Goal: Information Seeking & Learning: Understand process/instructions

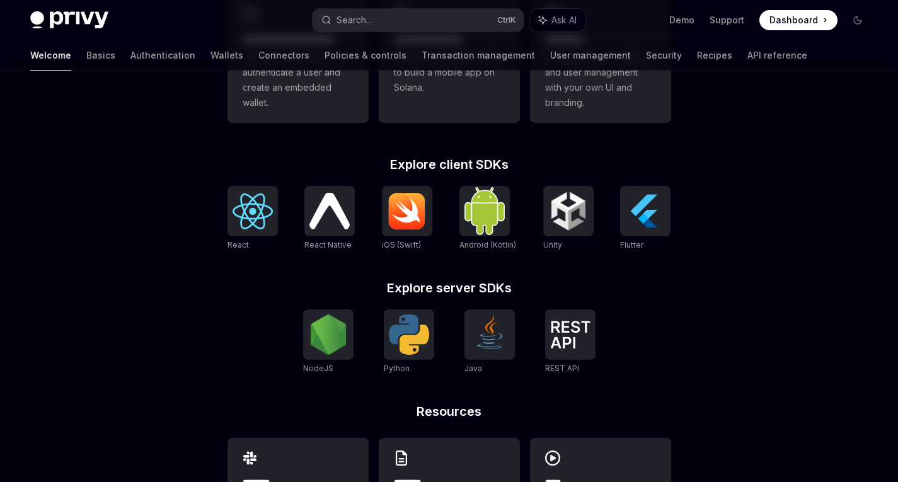
scroll to position [441, 0]
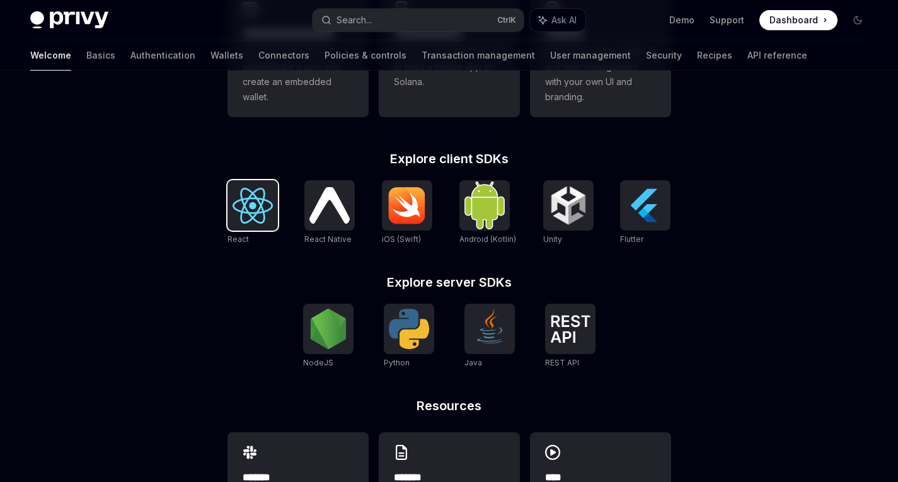
click at [253, 198] on img at bounding box center [253, 206] width 40 height 36
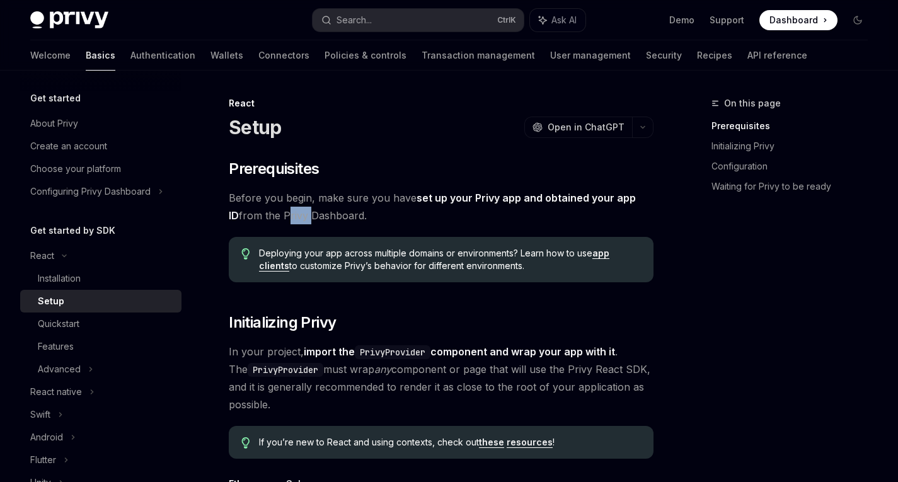
drag, startPoint x: 273, startPoint y: 212, endPoint x: 296, endPoint y: 218, distance: 24.0
click at [296, 218] on span "Before you begin, make sure you have set up your Privy app and obtained your ap…" at bounding box center [441, 206] width 425 height 35
click at [87, 21] on img at bounding box center [69, 20] width 78 height 18
click at [483, 221] on span "Before you begin, make sure you have set up your Privy app and obtained your ap…" at bounding box center [441, 206] width 425 height 35
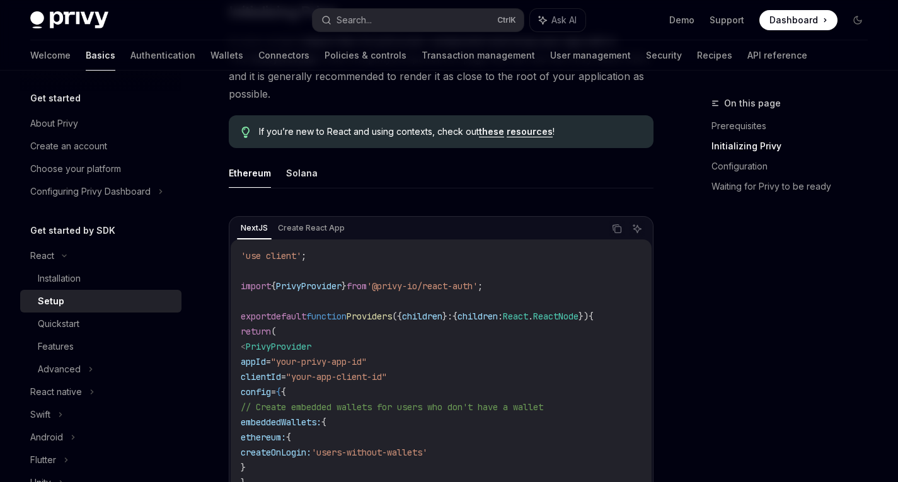
scroll to position [315, 0]
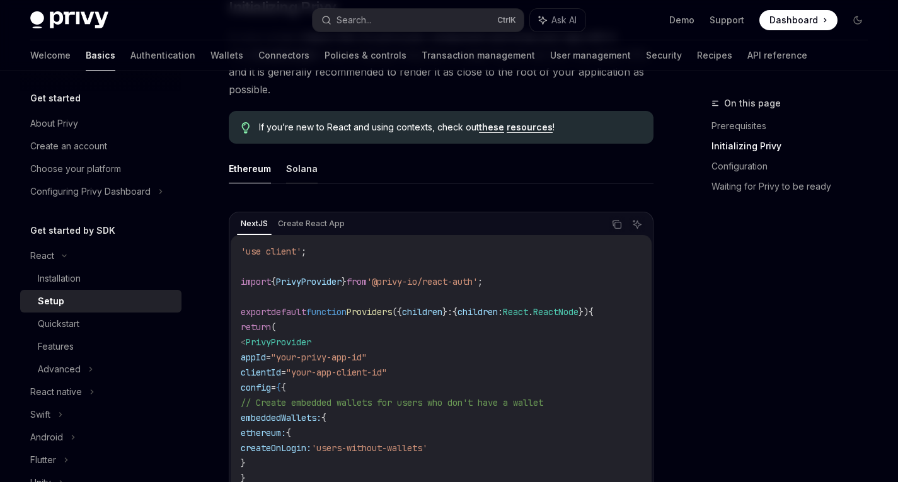
click at [309, 166] on button "Solana" at bounding box center [302, 169] width 32 height 30
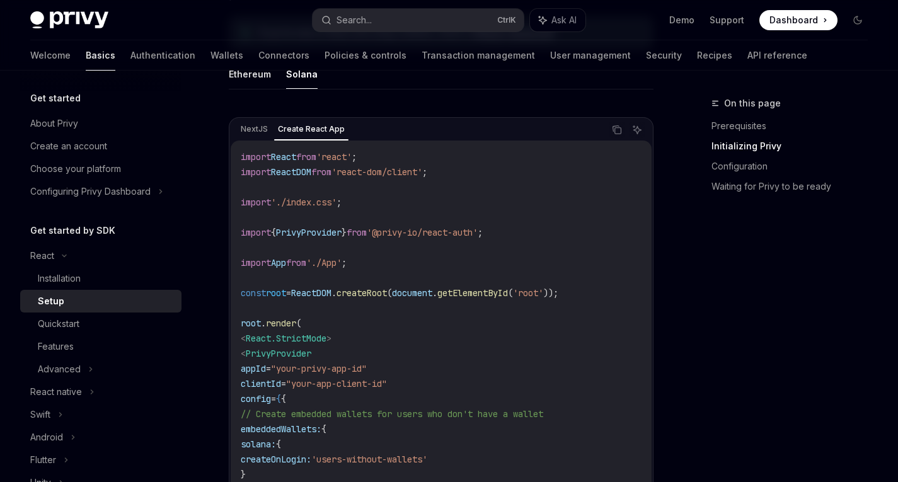
scroll to position [378, 0]
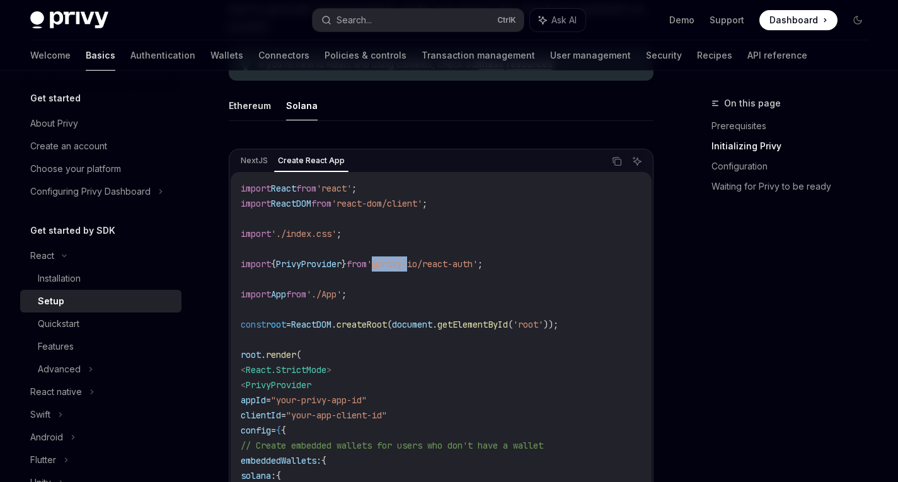
drag, startPoint x: 387, startPoint y: 263, endPoint x: 427, endPoint y: 267, distance: 40.0
click at [427, 267] on span "'@privy-io/react-auth'" at bounding box center [422, 263] width 111 height 11
click at [407, 265] on span "'@privy-io/react-auth'" at bounding box center [422, 263] width 111 height 11
drag, startPoint x: 395, startPoint y: 265, endPoint x: 440, endPoint y: 267, distance: 45.4
click at [440, 267] on span "'@privy-io/react-auth'" at bounding box center [422, 263] width 111 height 11
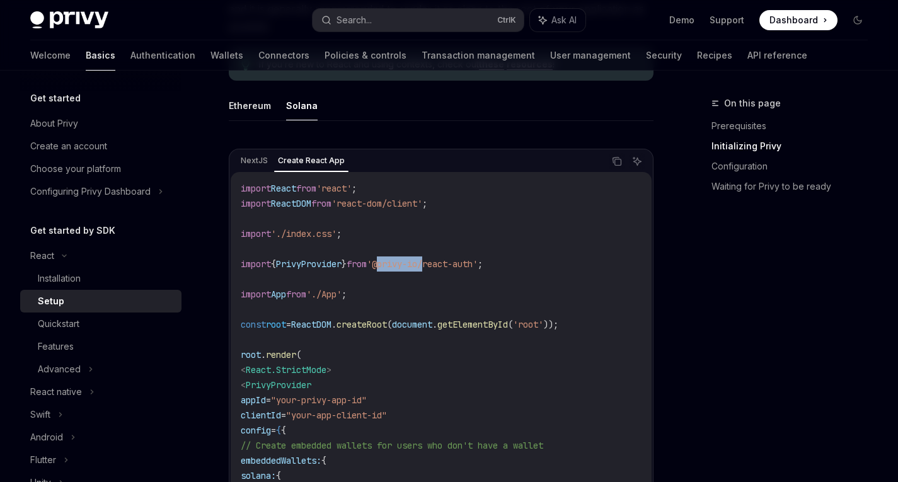
copy span "@privy-io"
click at [370, 303] on code "import React from 'react' ; import ReactDOM from 'react-dom/client' ; import '.…" at bounding box center [441, 400] width 401 height 439
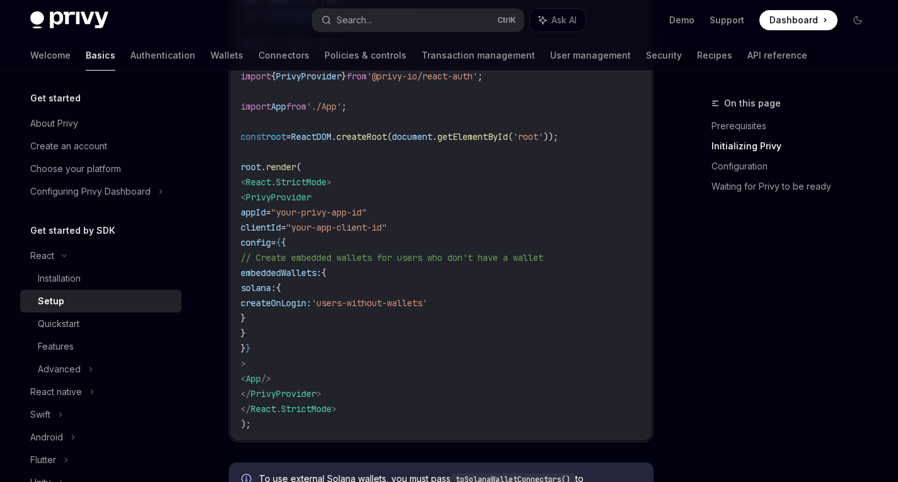
scroll to position [567, 0]
drag, startPoint x: 258, startPoint y: 197, endPoint x: 342, endPoint y: 364, distance: 187.7
click at [342, 364] on code "import React from 'react' ; import ReactDOM from 'react-dom/client' ; import '.…" at bounding box center [441, 211] width 401 height 439
copy code "< PrivyProvider appId = "your-privy-app-id" clientId = "your-app-client-id" con…"
click at [429, 311] on code "import React from 'react' ; import ReactDOM from 'react-dom/client' ; import '.…" at bounding box center [441, 211] width 401 height 439
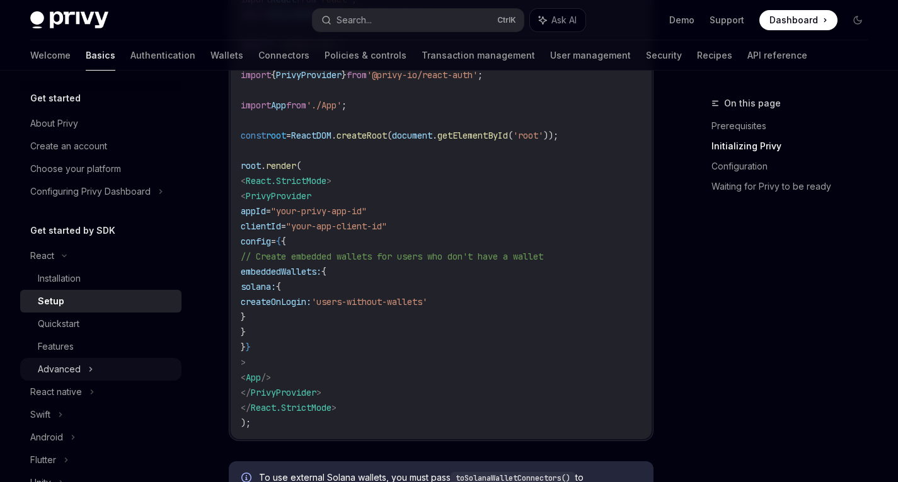
click at [94, 372] on div "Advanced" at bounding box center [100, 369] width 161 height 23
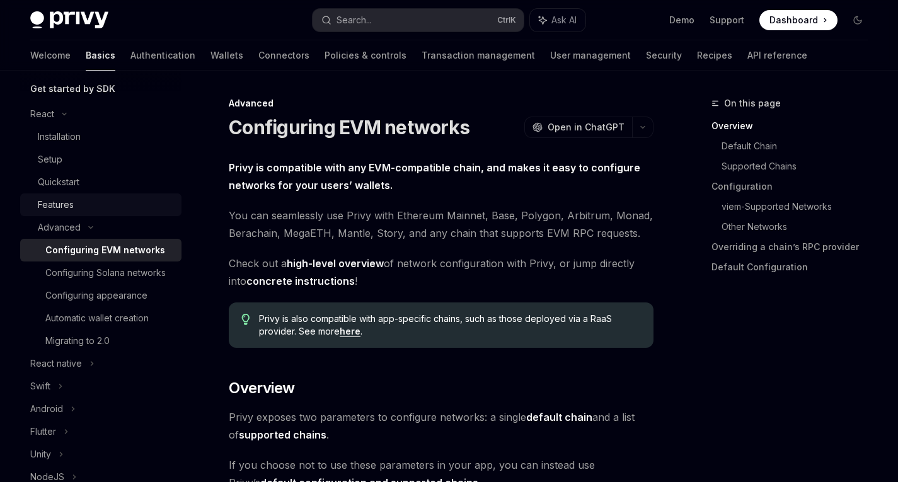
scroll to position [189, 0]
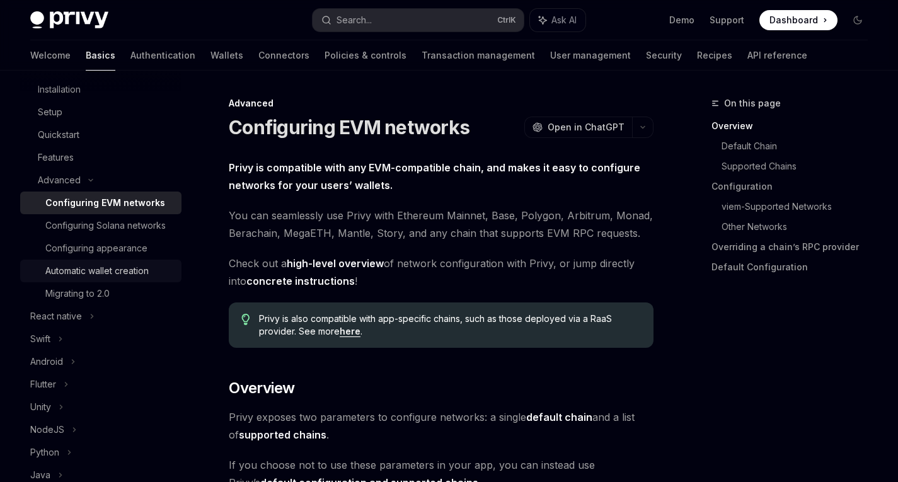
click at [154, 278] on link "Automatic wallet creation" at bounding box center [100, 271] width 161 height 23
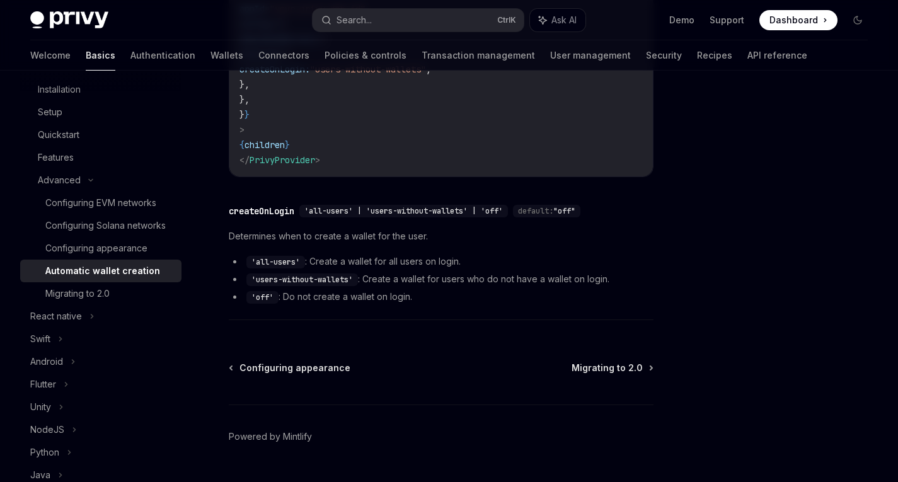
scroll to position [504, 0]
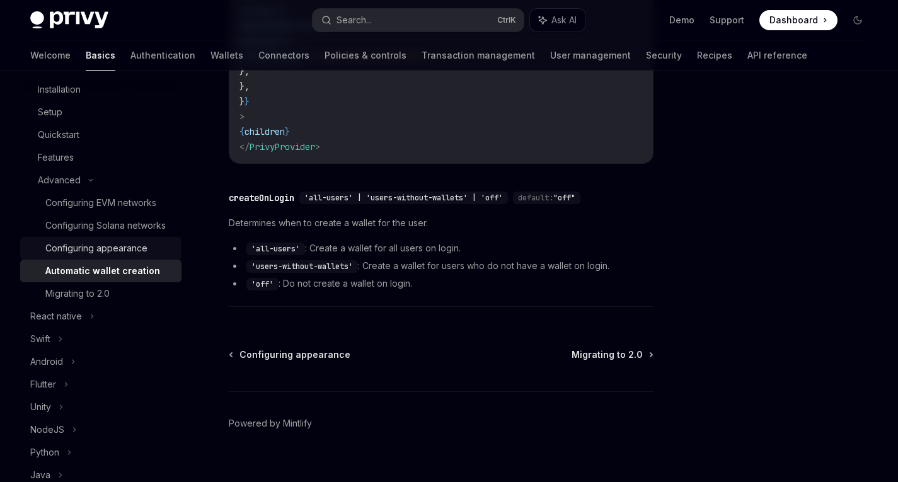
click at [108, 253] on link "Configuring appearance" at bounding box center [100, 248] width 161 height 23
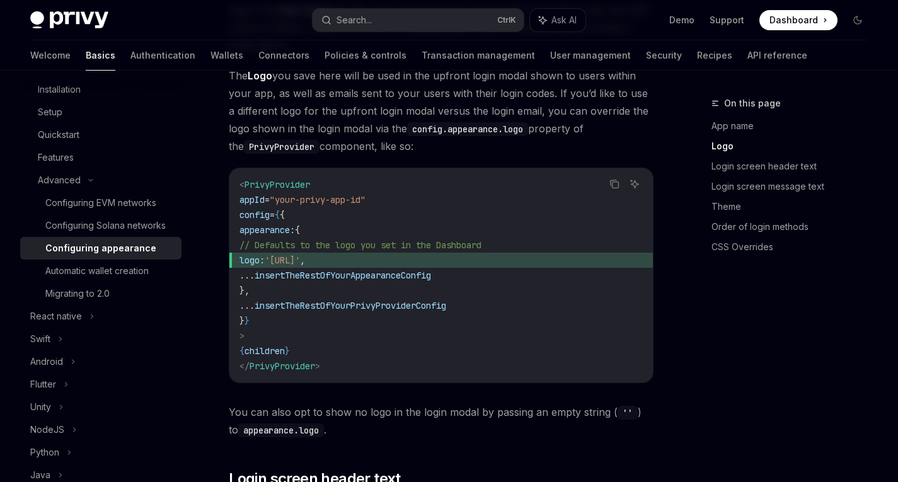
scroll to position [630, 0]
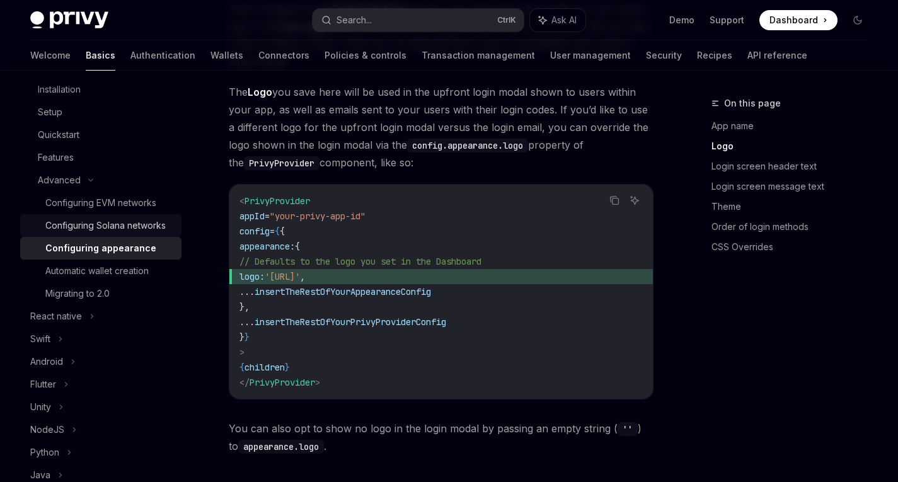
click at [117, 223] on div "Configuring Solana networks" at bounding box center [105, 225] width 120 height 15
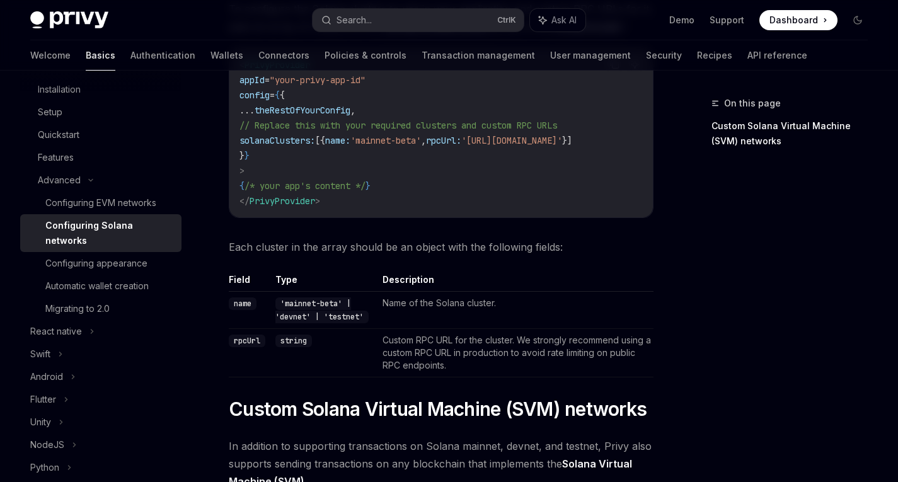
scroll to position [315, 0]
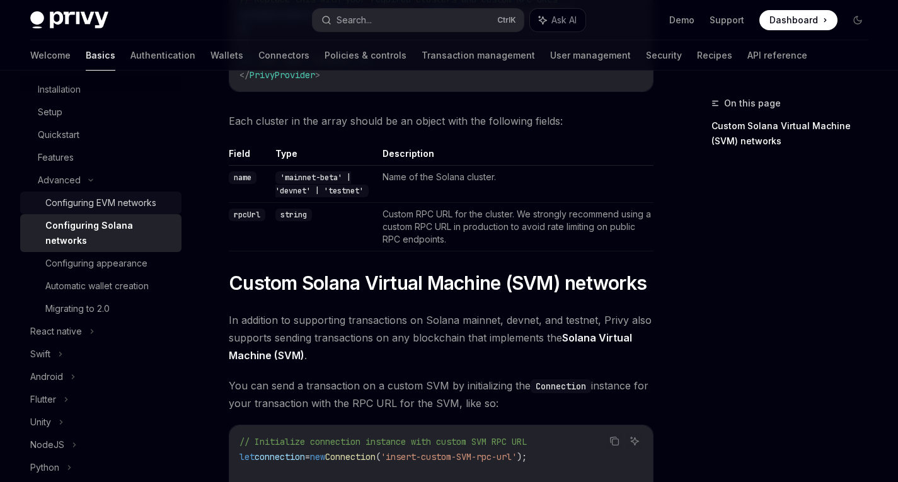
click at [88, 206] on div "Configuring EVM networks" at bounding box center [100, 202] width 111 height 15
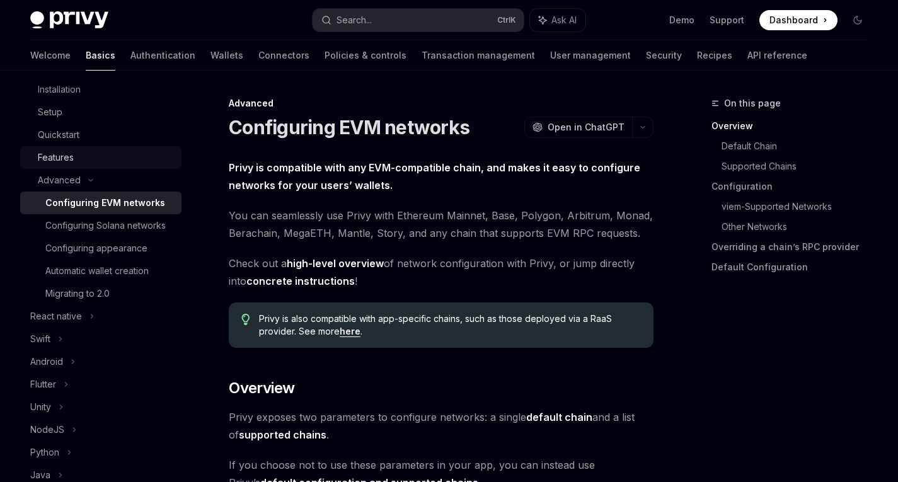
click at [73, 159] on div "Features" at bounding box center [56, 157] width 36 height 15
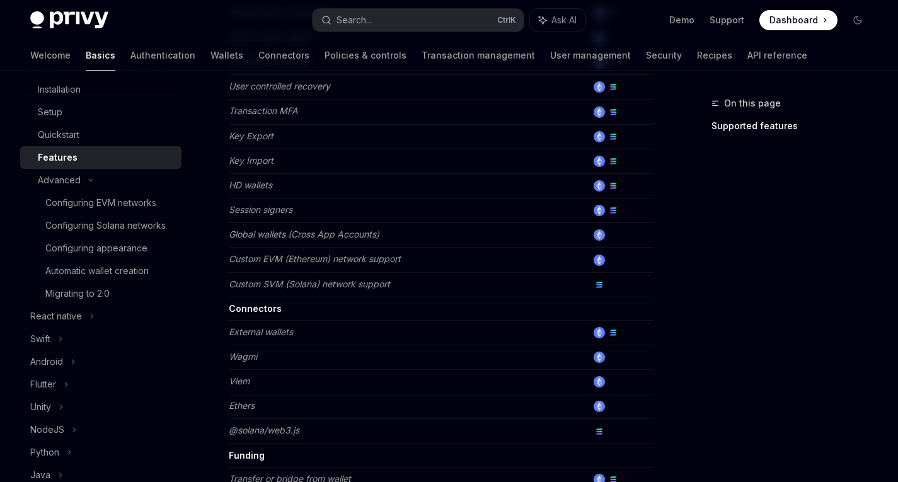
scroll to position [630, 0]
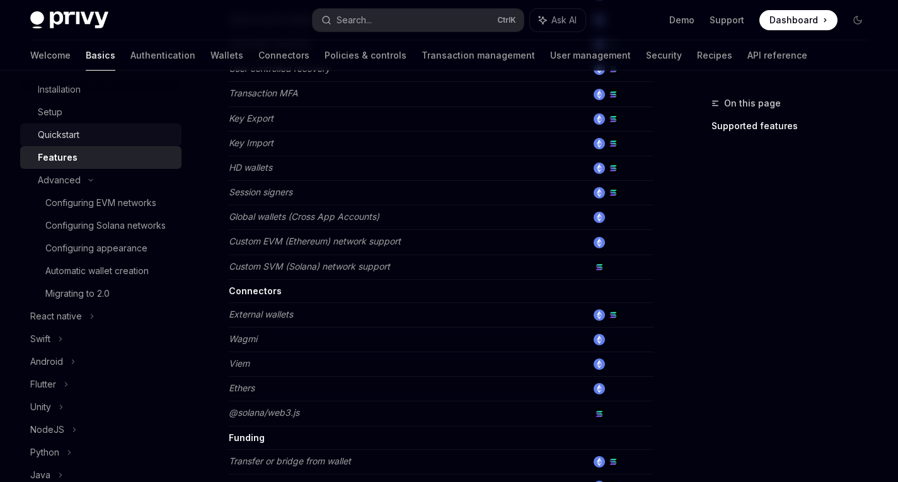
click at [79, 128] on div "Quickstart" at bounding box center [59, 134] width 42 height 15
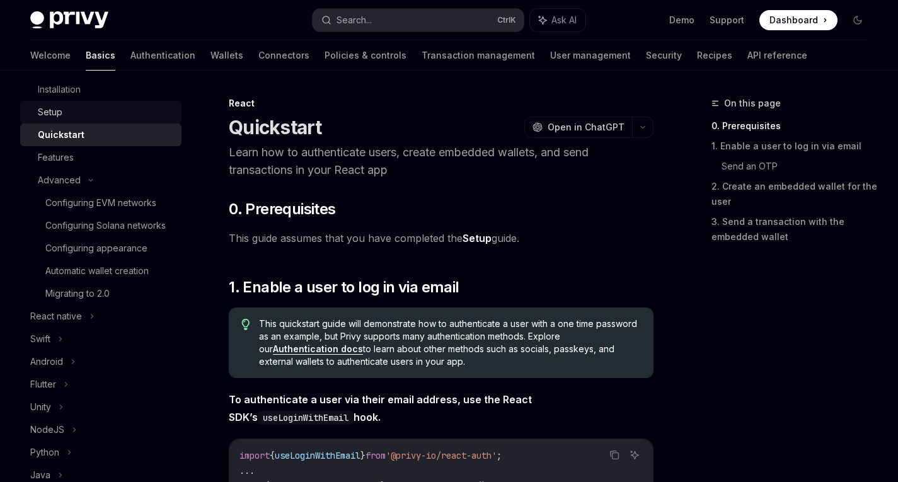
click at [89, 116] on div "Setup" at bounding box center [106, 112] width 136 height 15
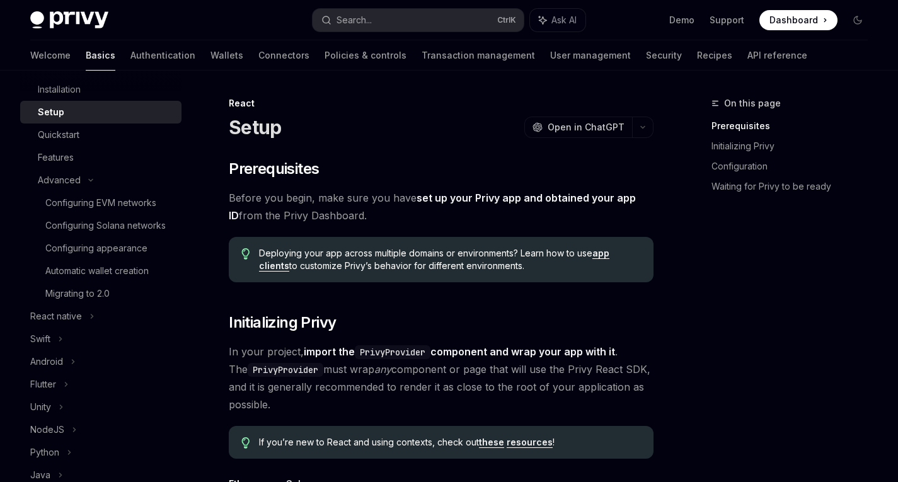
click at [103, 90] on div at bounding box center [100, 81] width 161 height 20
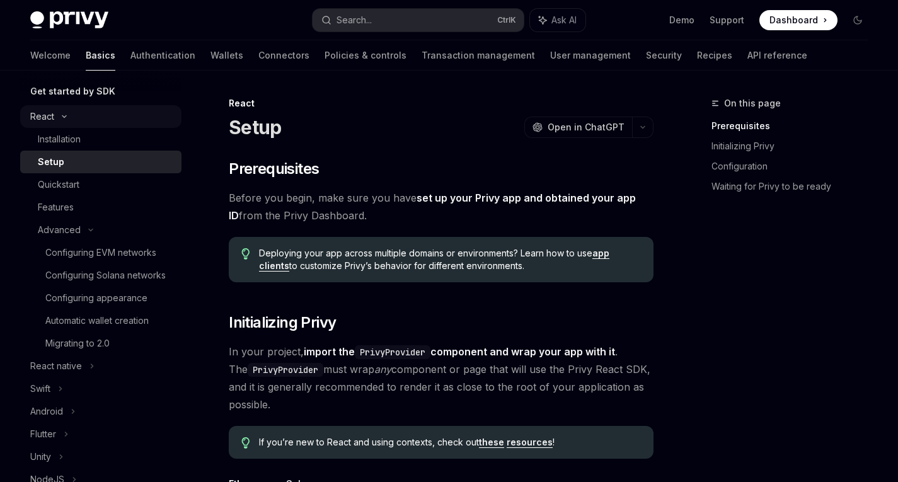
scroll to position [63, 0]
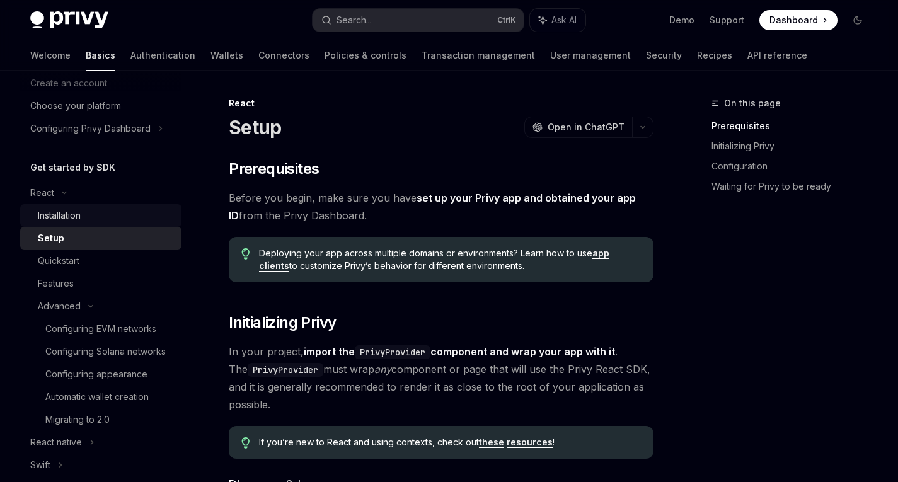
click at [70, 205] on link "Installation" at bounding box center [100, 215] width 161 height 23
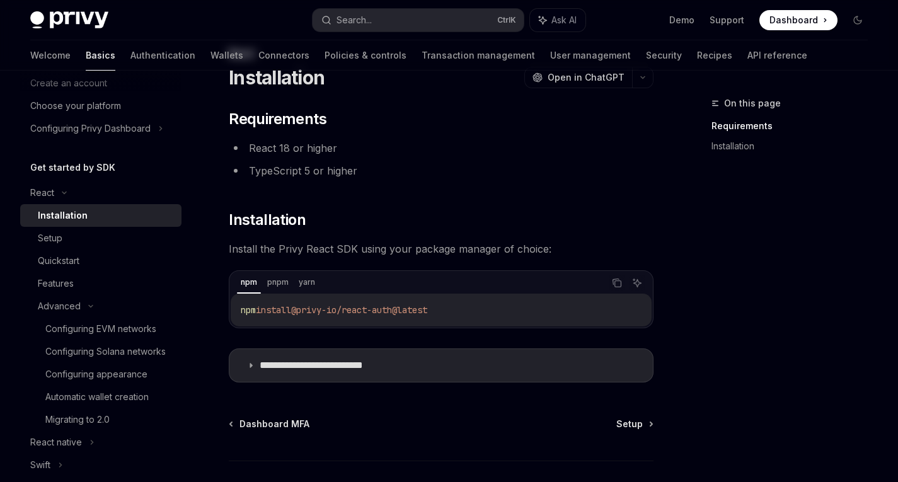
scroll to position [126, 0]
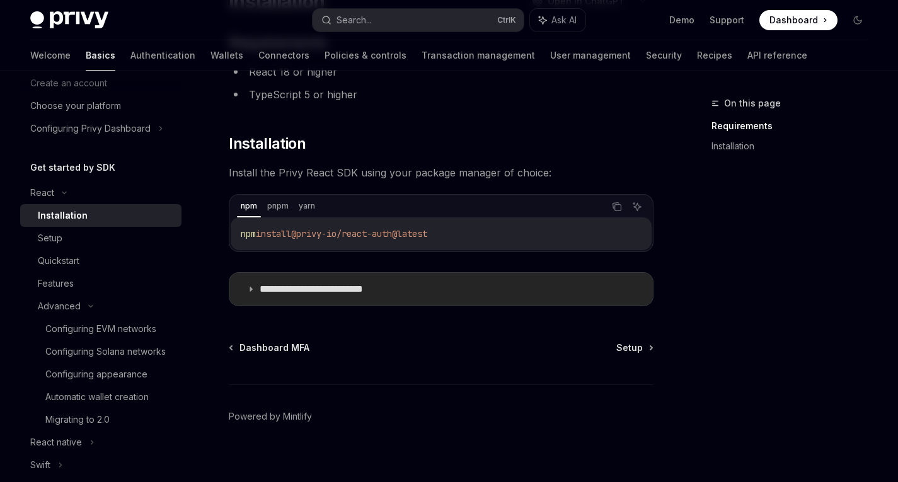
click at [296, 288] on p "**********" at bounding box center [331, 289] width 143 height 13
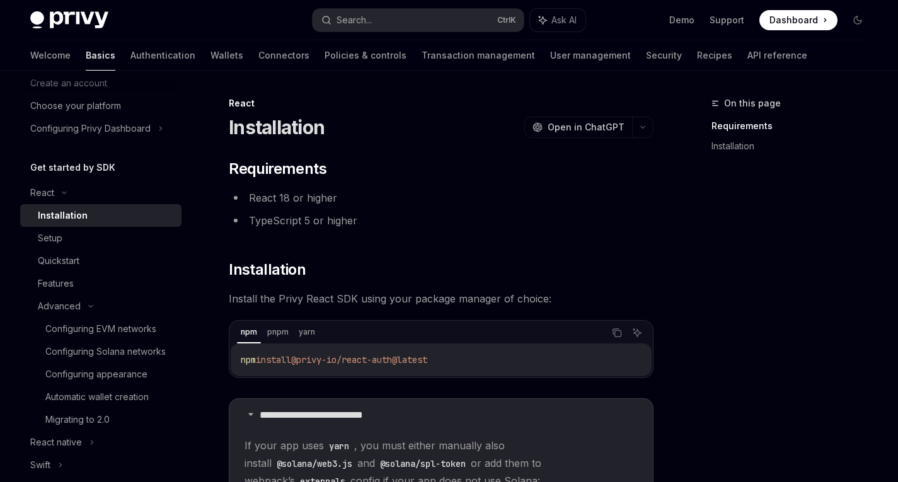
scroll to position [189, 0]
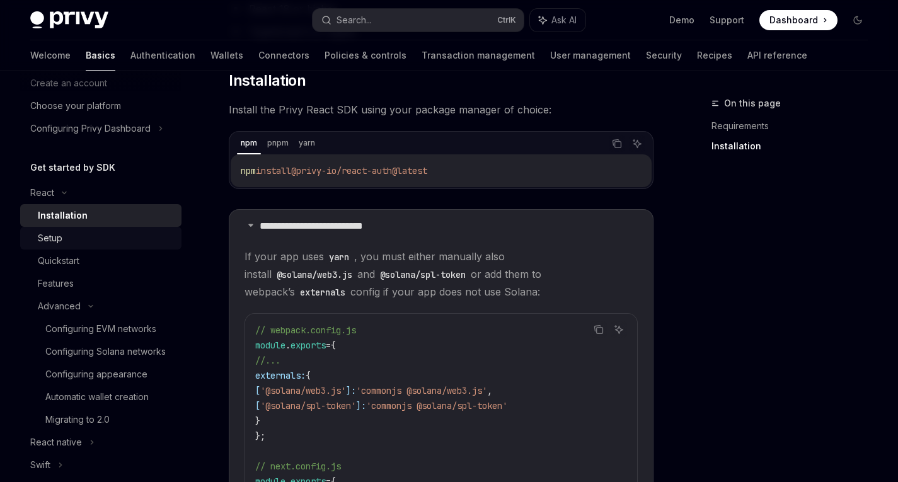
click at [62, 247] on link "Setup" at bounding box center [100, 238] width 161 height 23
type textarea "*"
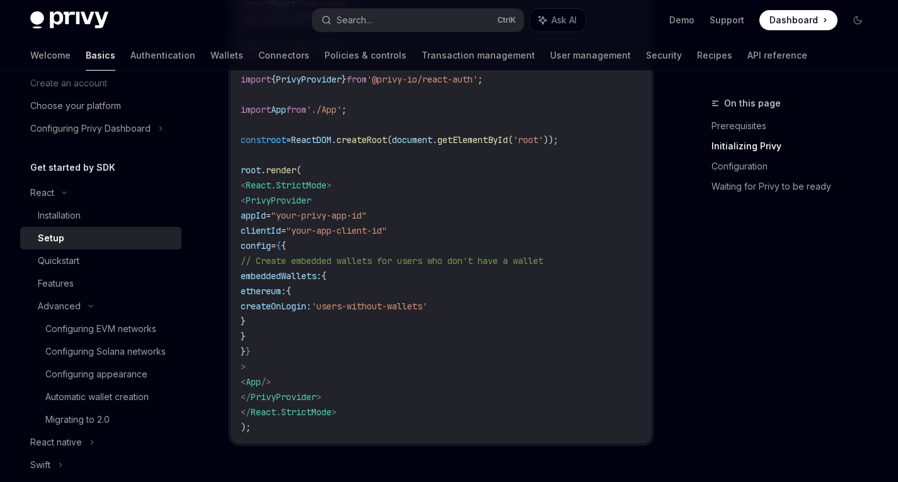
scroll to position [567, 0]
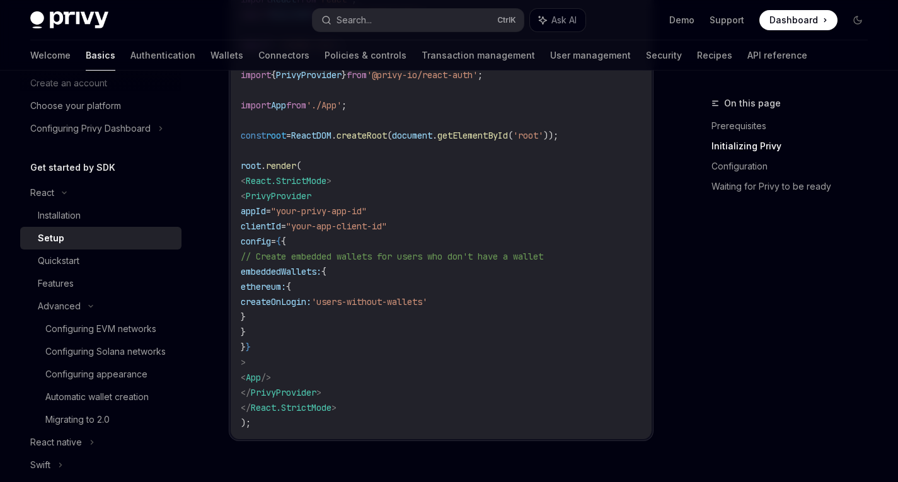
click at [492, 318] on code "import React from 'react' ; import ReactDOM from 'react-dom/client' ; import '.…" at bounding box center [441, 211] width 401 height 439
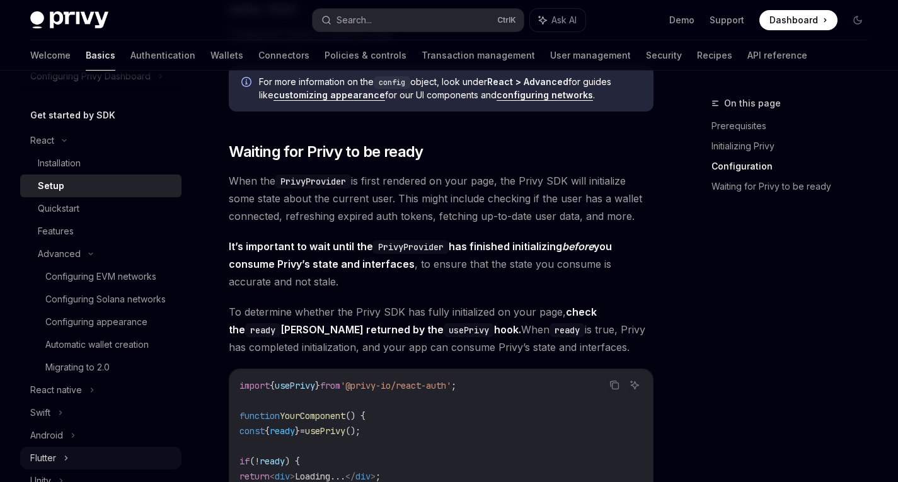
scroll to position [0, 0]
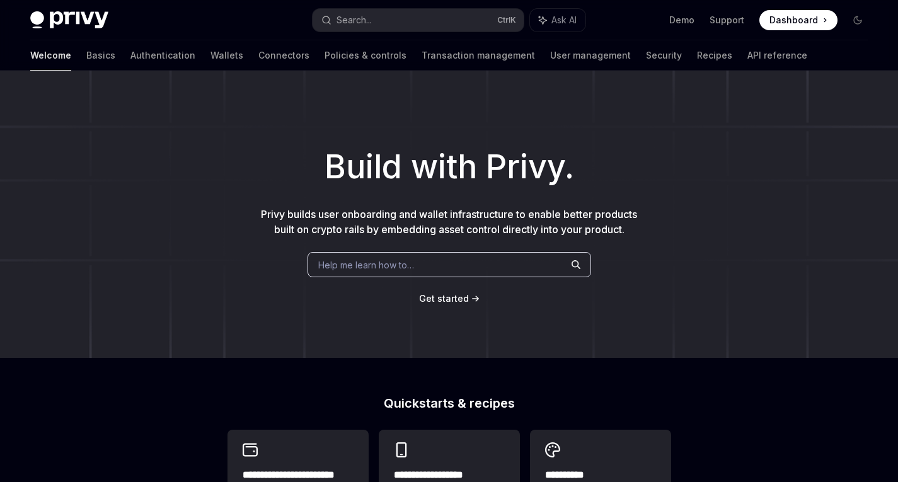
click at [783, 20] on span "Dashboard" at bounding box center [794, 20] width 49 height 13
